Goal: Navigation & Orientation: Find specific page/section

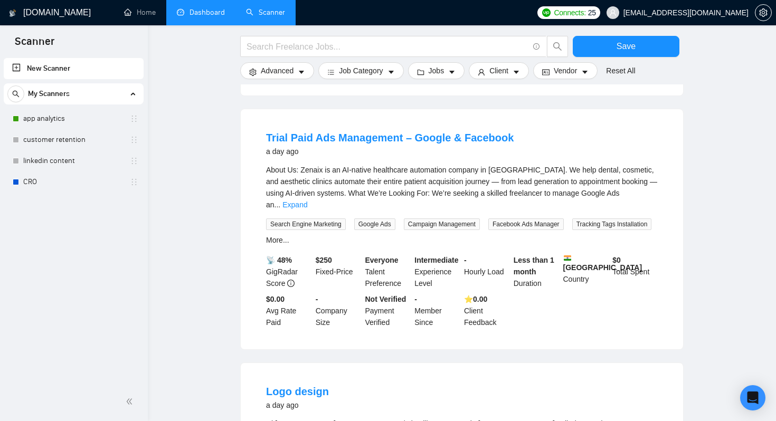
click at [200, 14] on link "Dashboard" at bounding box center [201, 12] width 48 height 9
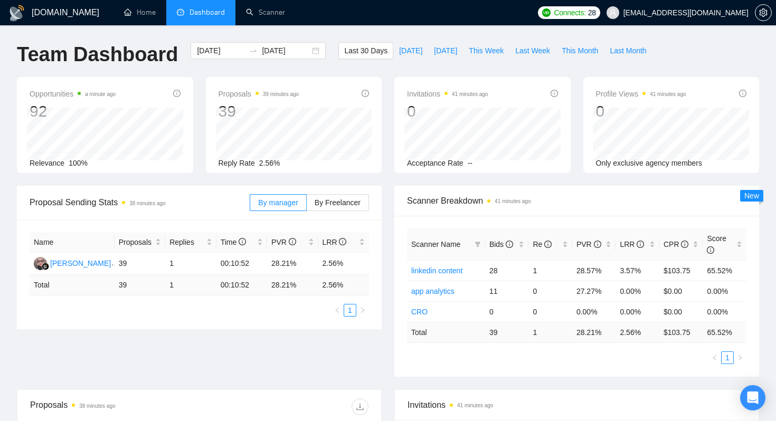
click at [215, 378] on div "Proposal Sending Stats 38 minutes ago By manager By Freelancer Name Proposals R…" at bounding box center [388, 288] width 755 height 204
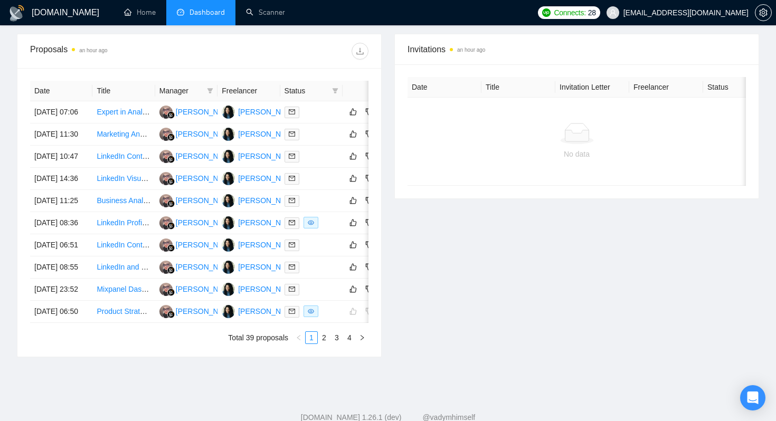
scroll to position [361, 0]
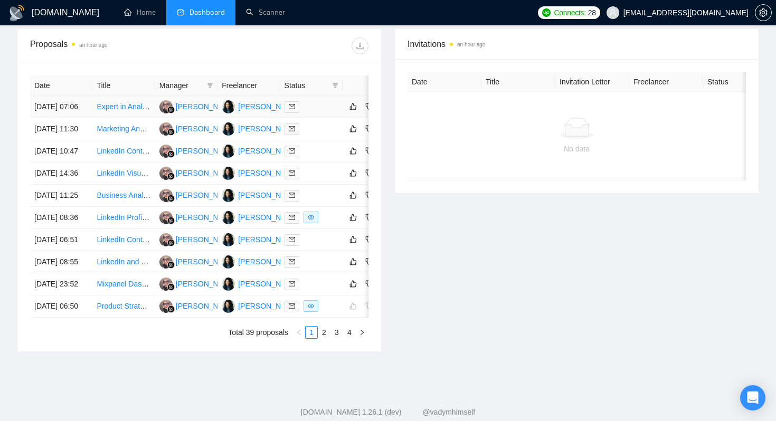
click at [103, 111] on link "Expert in Analytics and Dashboard Setup for a SaaS" at bounding box center [183, 106] width 172 height 8
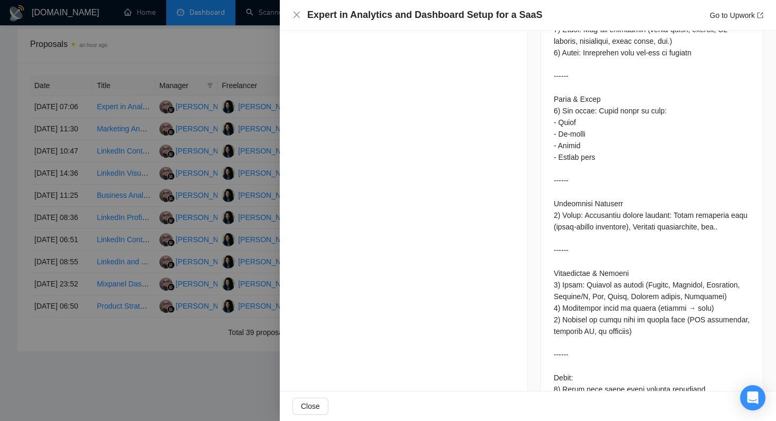
scroll to position [1128, 0]
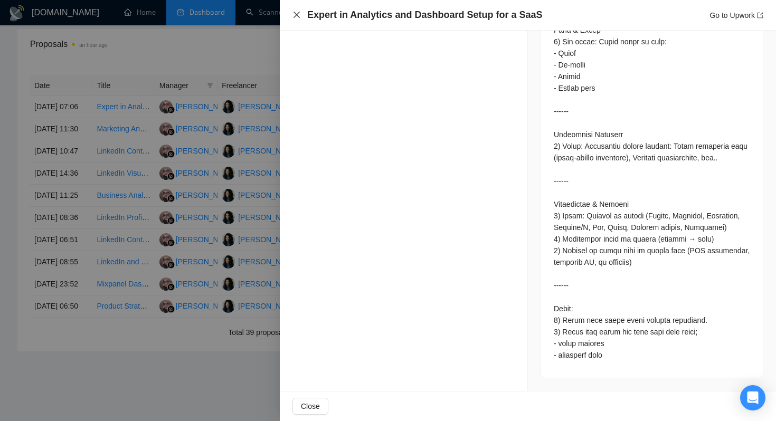
click at [296, 12] on icon "close" at bounding box center [297, 15] width 8 height 8
